Goal: Information Seeking & Learning: Check status

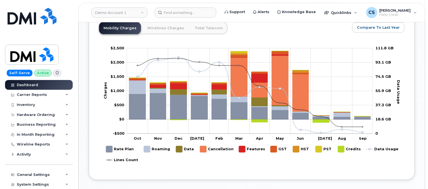
scroll to position [420, 0]
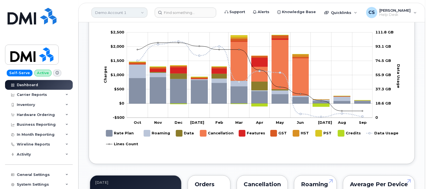
click at [103, 14] on link "Demo Account 1" at bounding box center [119, 13] width 56 height 10
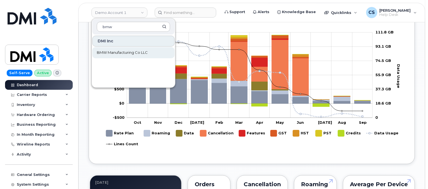
type input "bmw"
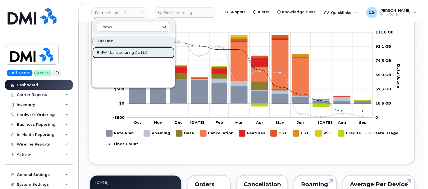
click at [120, 53] on span "BMW Manufacturing Co LLC" at bounding box center [122, 53] width 51 height 6
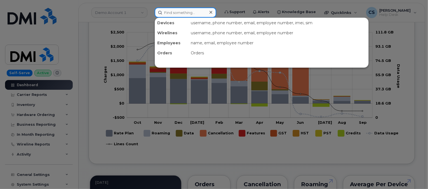
click at [183, 15] on input at bounding box center [185, 13] width 61 height 10
click at [217, 2] on div at bounding box center [214, 94] width 428 height 189
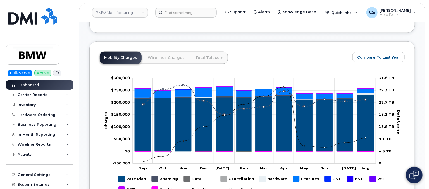
scroll to position [367, 0]
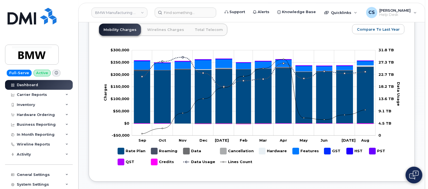
click at [55, 73] on icon at bounding box center [56, 73] width 3 height 3
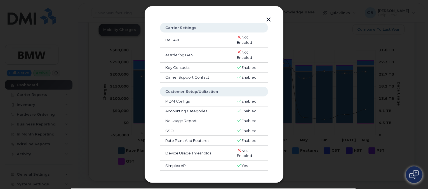
scroll to position [0, 0]
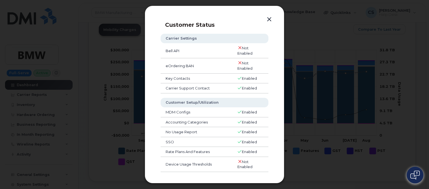
click at [268, 20] on button "button" at bounding box center [269, 20] width 8 height 8
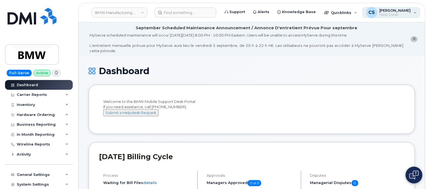
click at [409, 14] on div "CS Chris Smith Help Desk" at bounding box center [391, 12] width 58 height 11
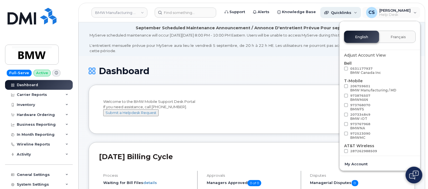
click at [360, 8] on div "Quicklinks" at bounding box center [340, 12] width 41 height 11
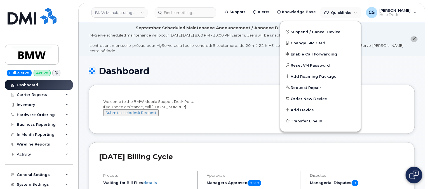
click at [367, 4] on header "BMW Manufacturing Co LLC Support Alerts Knowledge Base Quicklinks Suspend / Can…" at bounding box center [251, 13] width 347 height 20
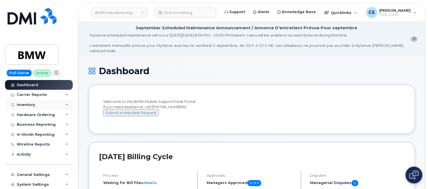
click at [30, 104] on div "Inventory" at bounding box center [26, 105] width 18 height 4
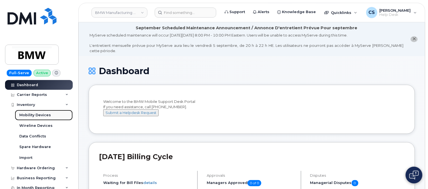
click at [31, 117] on div "Mobility Devices" at bounding box center [35, 115] width 32 height 5
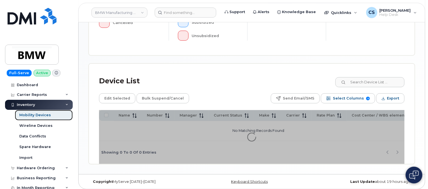
scroll to position [217, 0]
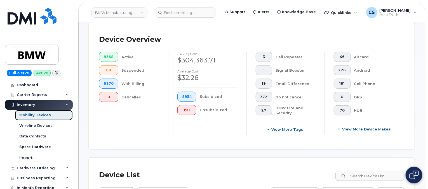
scroll to position [148, 0]
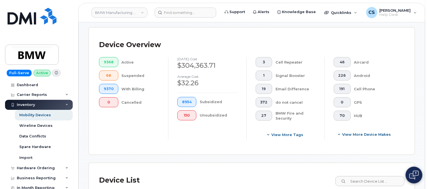
click at [65, 103] on div "Inventory" at bounding box center [39, 105] width 68 height 10
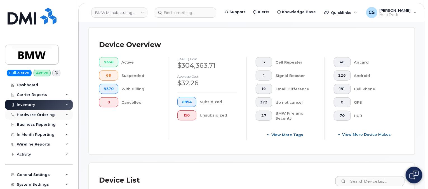
click at [50, 115] on div "Hardware Ordering" at bounding box center [36, 115] width 38 height 4
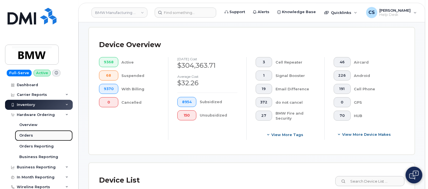
click at [37, 135] on link "Orders" at bounding box center [44, 136] width 58 height 11
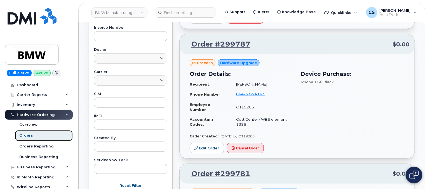
scroll to position [224, 0]
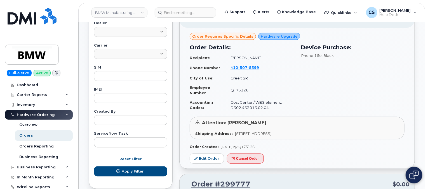
scroll to position [252, 0]
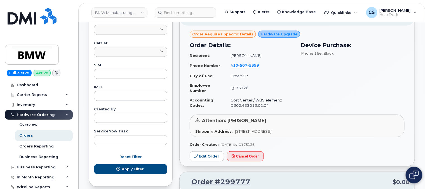
drag, startPoint x: 272, startPoint y: 84, endPoint x: 393, endPoint y: 74, distance: 121.9
click at [393, 74] on div "Device Purchase: iPhone 16e , Black" at bounding box center [352, 76] width 111 height 76
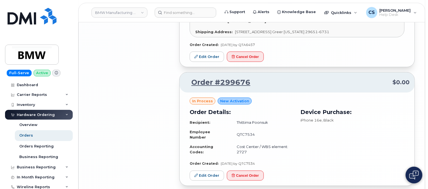
scroll to position [1224, 0]
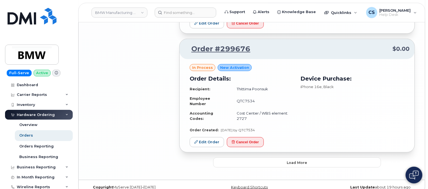
drag, startPoint x: 297, startPoint y: 81, endPoint x: 157, endPoint y: 100, distance: 140.5
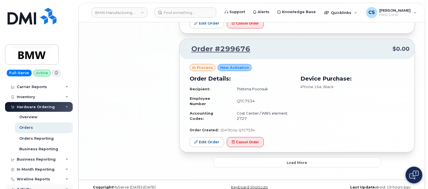
scroll to position [0, 0]
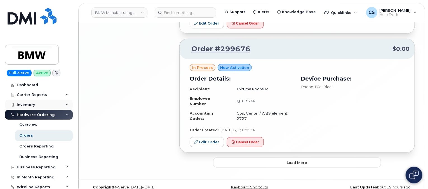
click at [26, 105] on div "Inventory" at bounding box center [26, 105] width 18 height 4
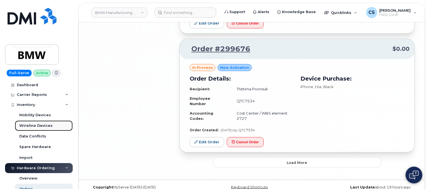
click at [34, 125] on div "Wireline Devices" at bounding box center [35, 126] width 33 height 5
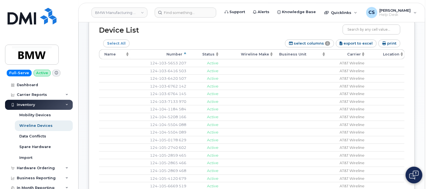
scroll to position [196, 0]
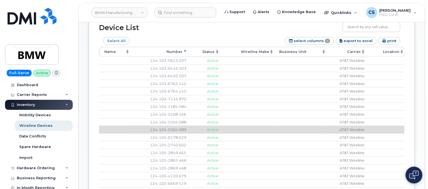
click at [212, 128] on span "Active" at bounding box center [212, 130] width 11 height 4
click at [166, 128] on link "124-104-5504 089" at bounding box center [168, 130] width 36 height 5
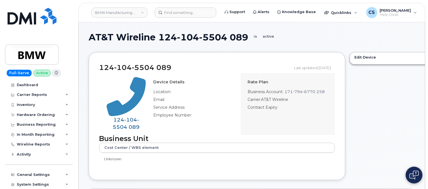
select select "25"
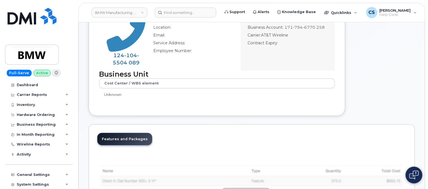
scroll to position [56, 0]
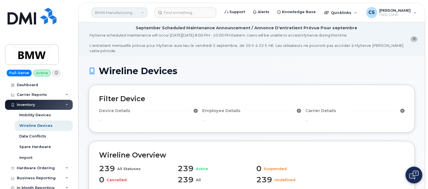
click at [141, 14] on link "BMW Manufacturing Co LLC" at bounding box center [119, 13] width 56 height 10
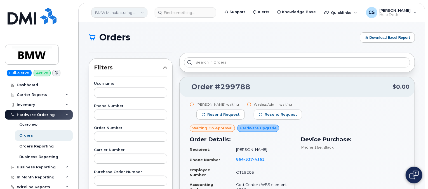
click at [133, 12] on link "BMW Manufacturing Co LLC" at bounding box center [119, 13] width 56 height 10
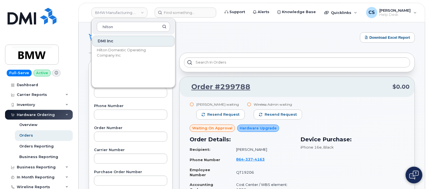
type input "hilton"
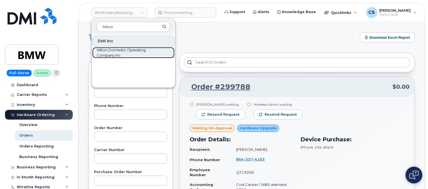
click at [111, 48] on span "Hilton Domestic Operating Company Inc" at bounding box center [129, 53] width 64 height 11
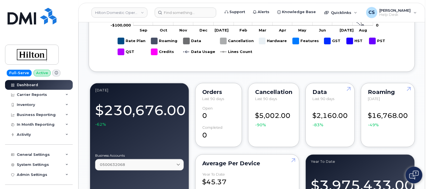
click at [55, 73] on icon at bounding box center [56, 73] width 3 height 3
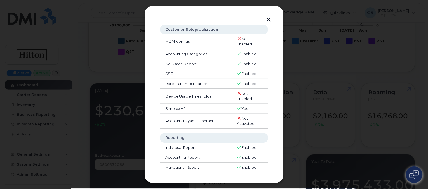
scroll to position [108, 0]
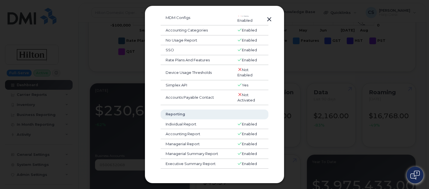
click at [269, 19] on button "button" at bounding box center [269, 20] width 8 height 8
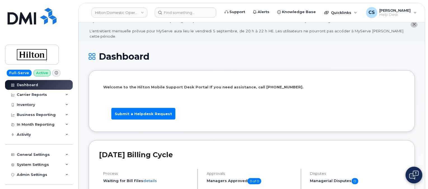
scroll to position [0, 0]
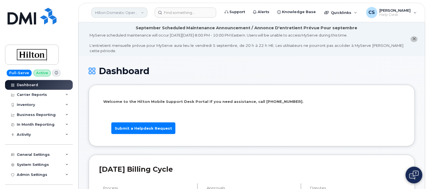
click at [140, 14] on link "Hilton Domestic Operating Company Inc" at bounding box center [119, 13] width 56 height 10
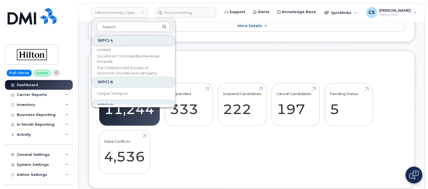
scroll to position [8173, 0]
